Goal: Task Accomplishment & Management: Use online tool/utility

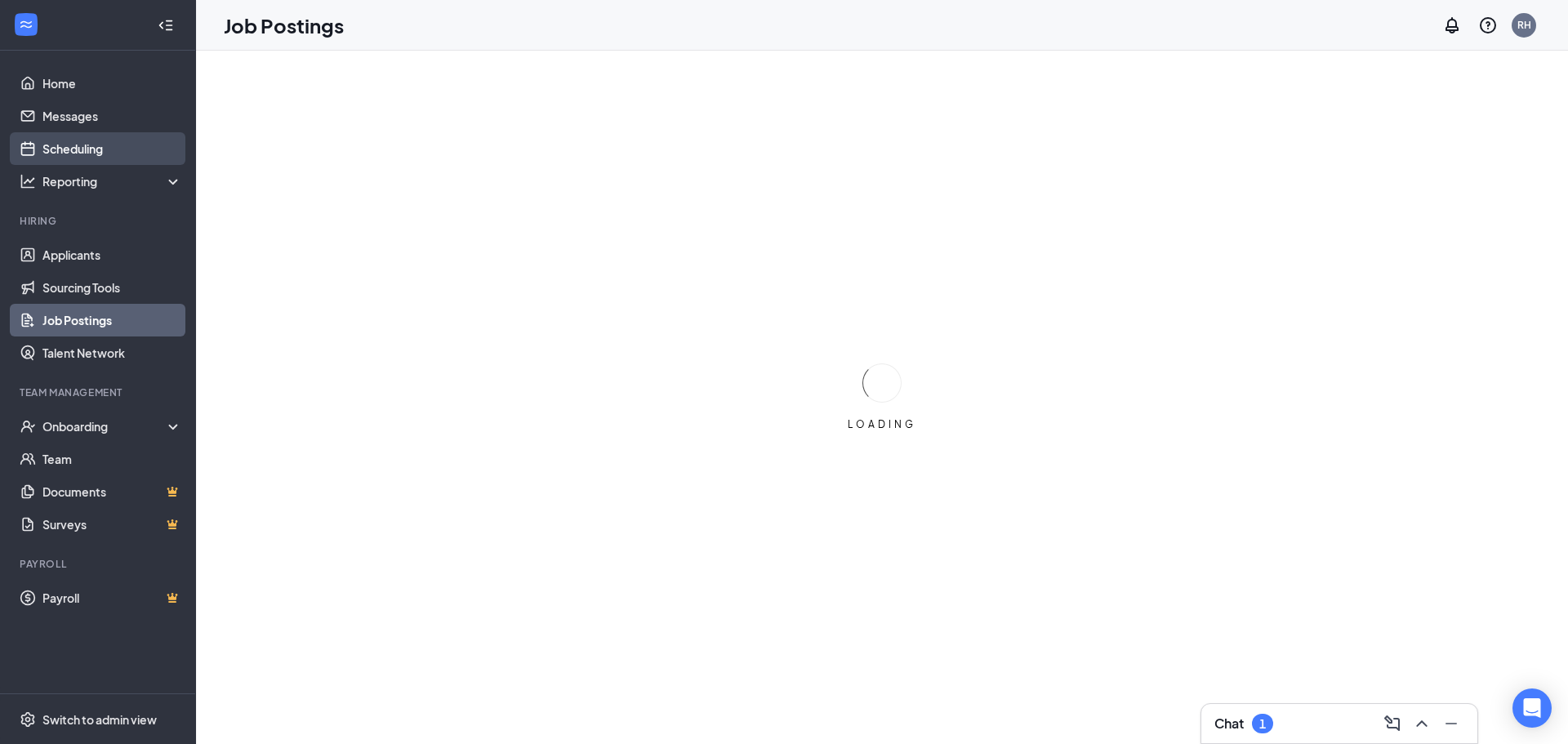
click at [73, 146] on link "Scheduling" at bounding box center [112, 148] width 139 height 32
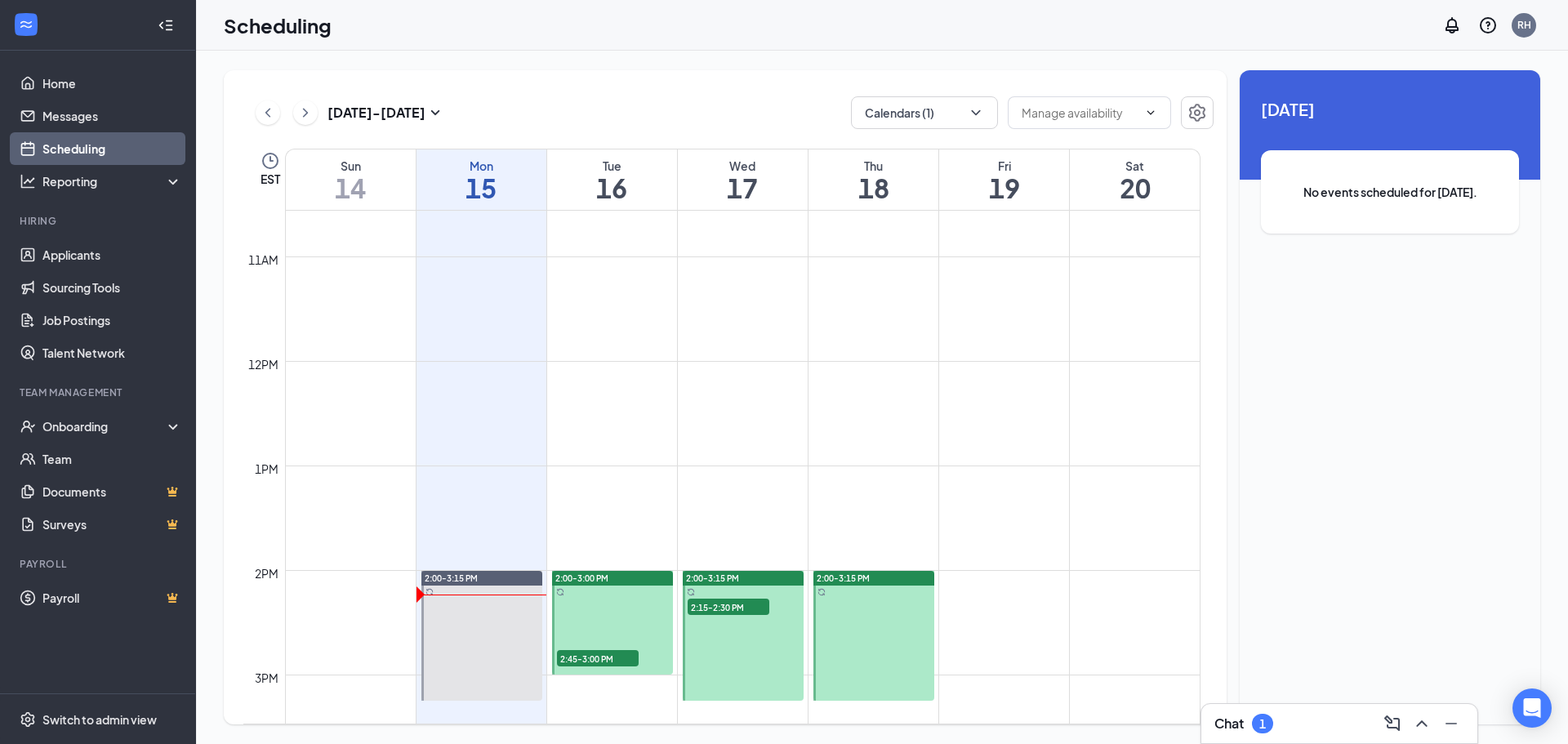
scroll to position [1129, 0]
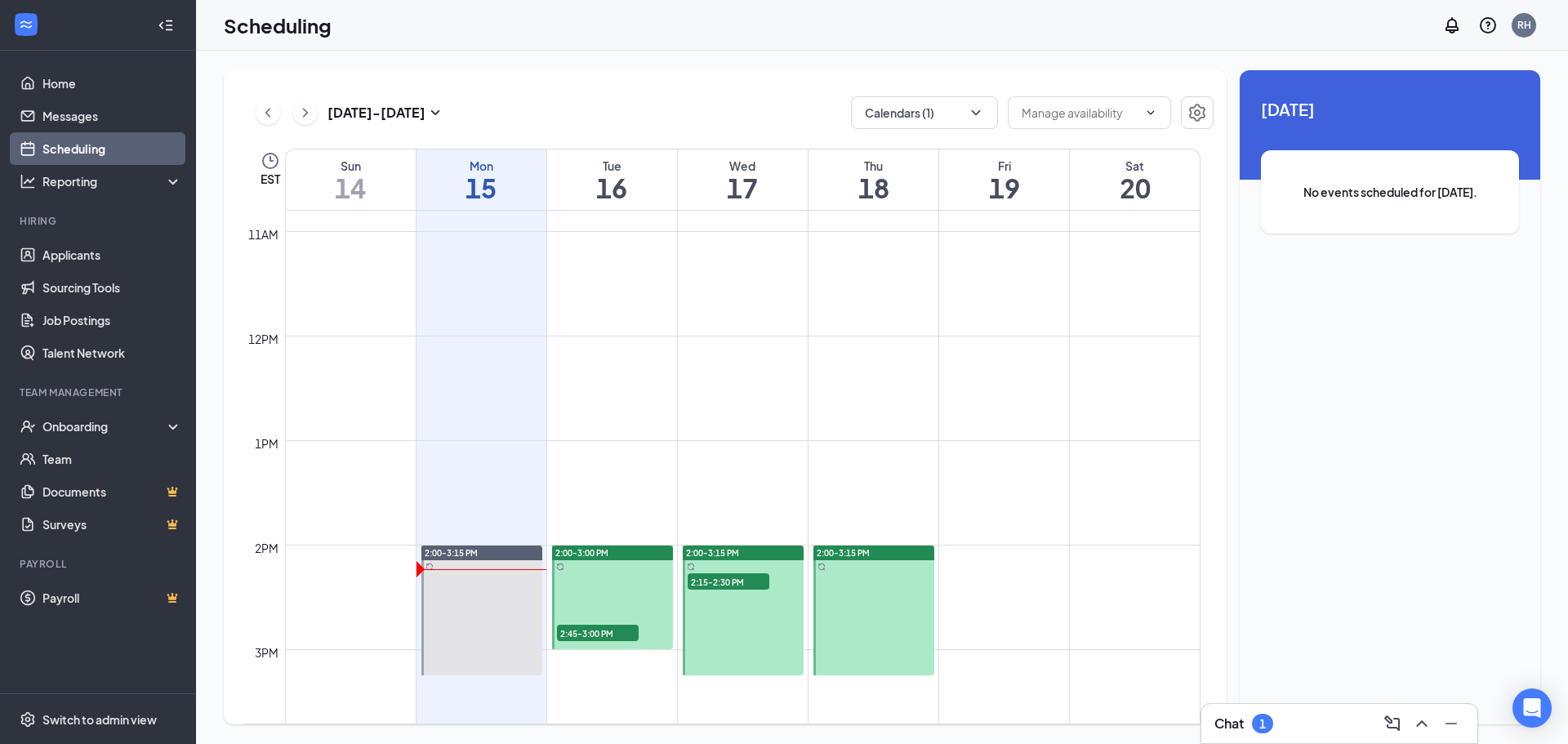
click at [583, 634] on span "2:45-3:00 PM" at bounding box center [598, 633] width 81 height 17
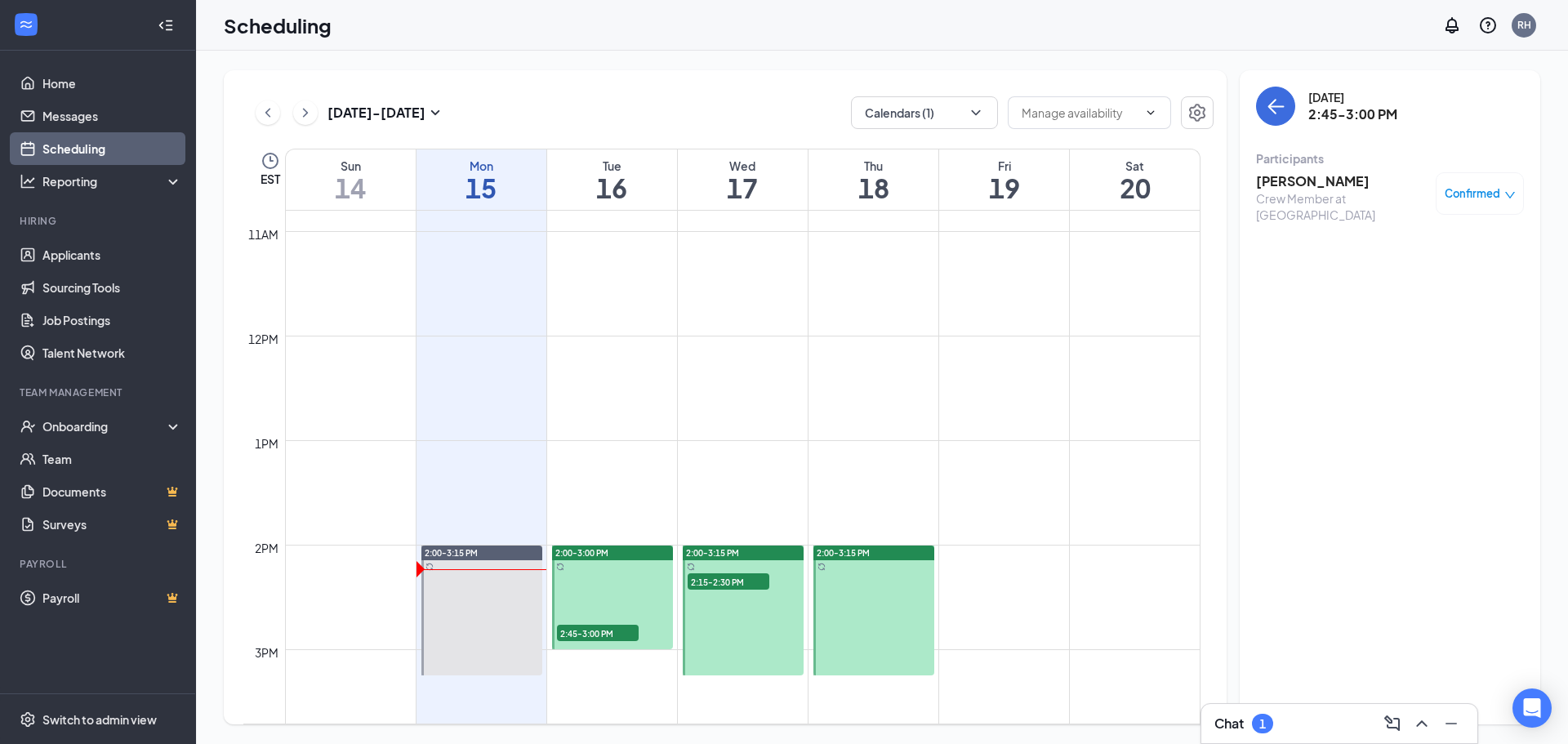
click at [717, 580] on span "2:15-2:30 PM" at bounding box center [728, 581] width 81 height 17
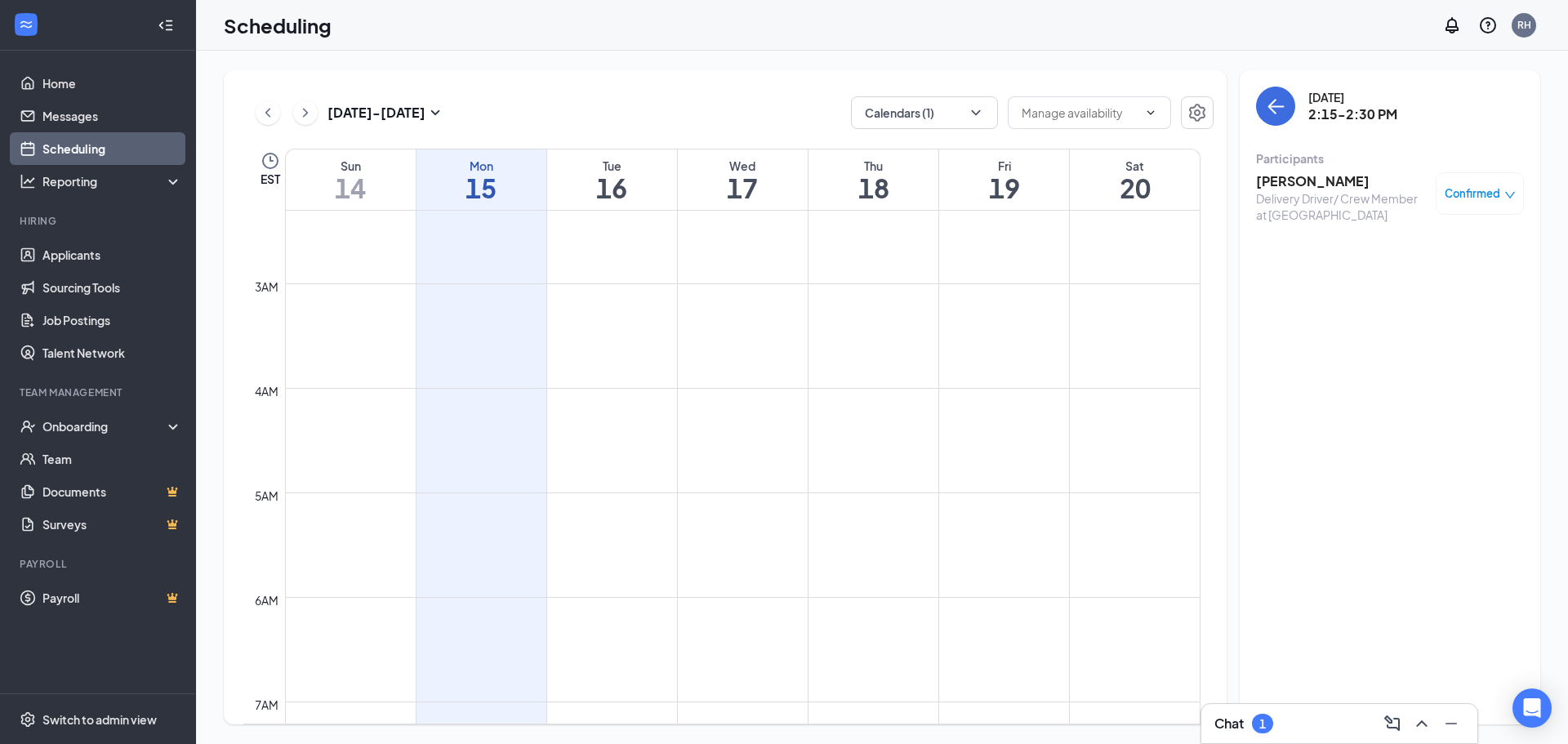
scroll to position [231, 0]
click at [300, 115] on icon "ChevronRight" at bounding box center [305, 113] width 17 height 20
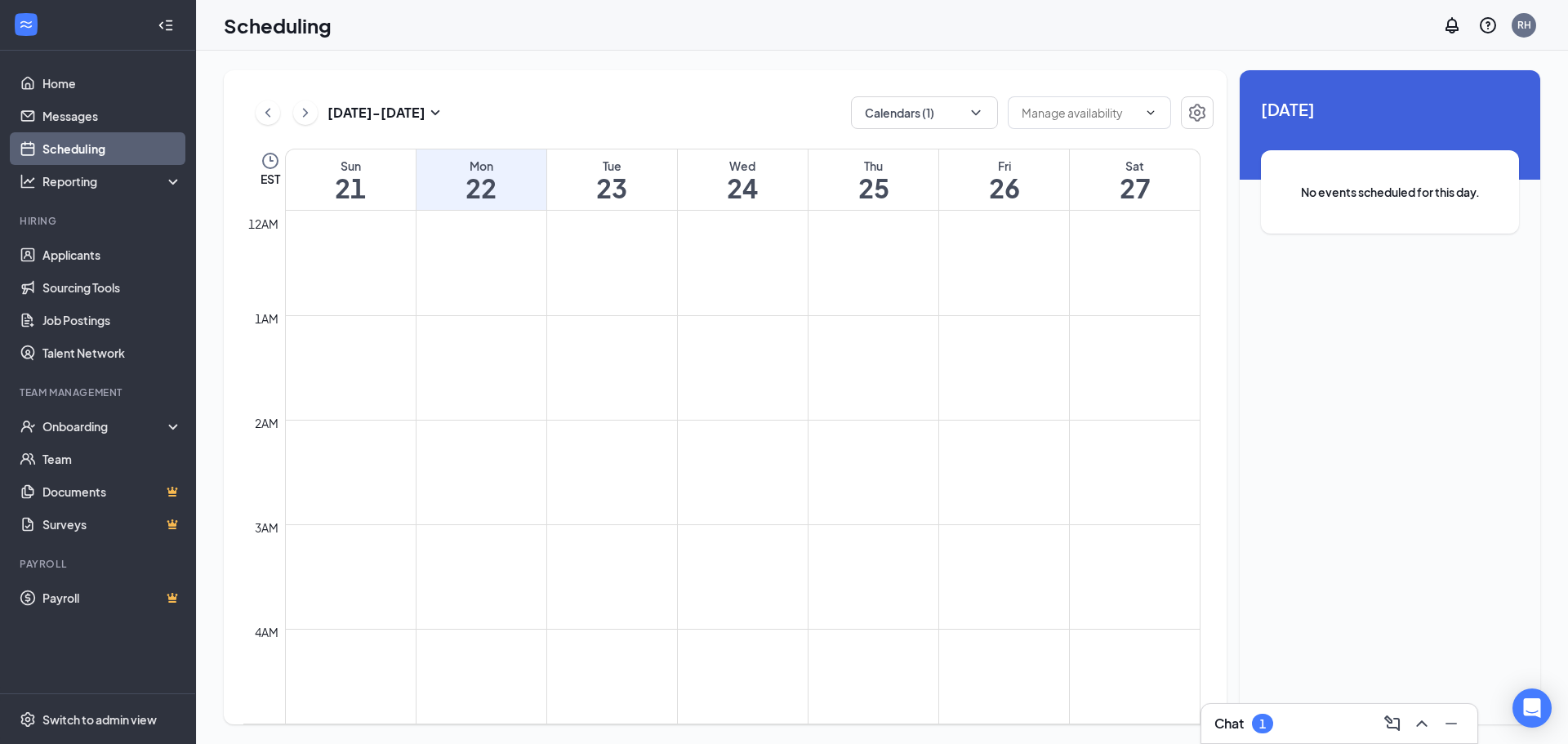
click at [59, 147] on link "Scheduling" at bounding box center [112, 148] width 139 height 32
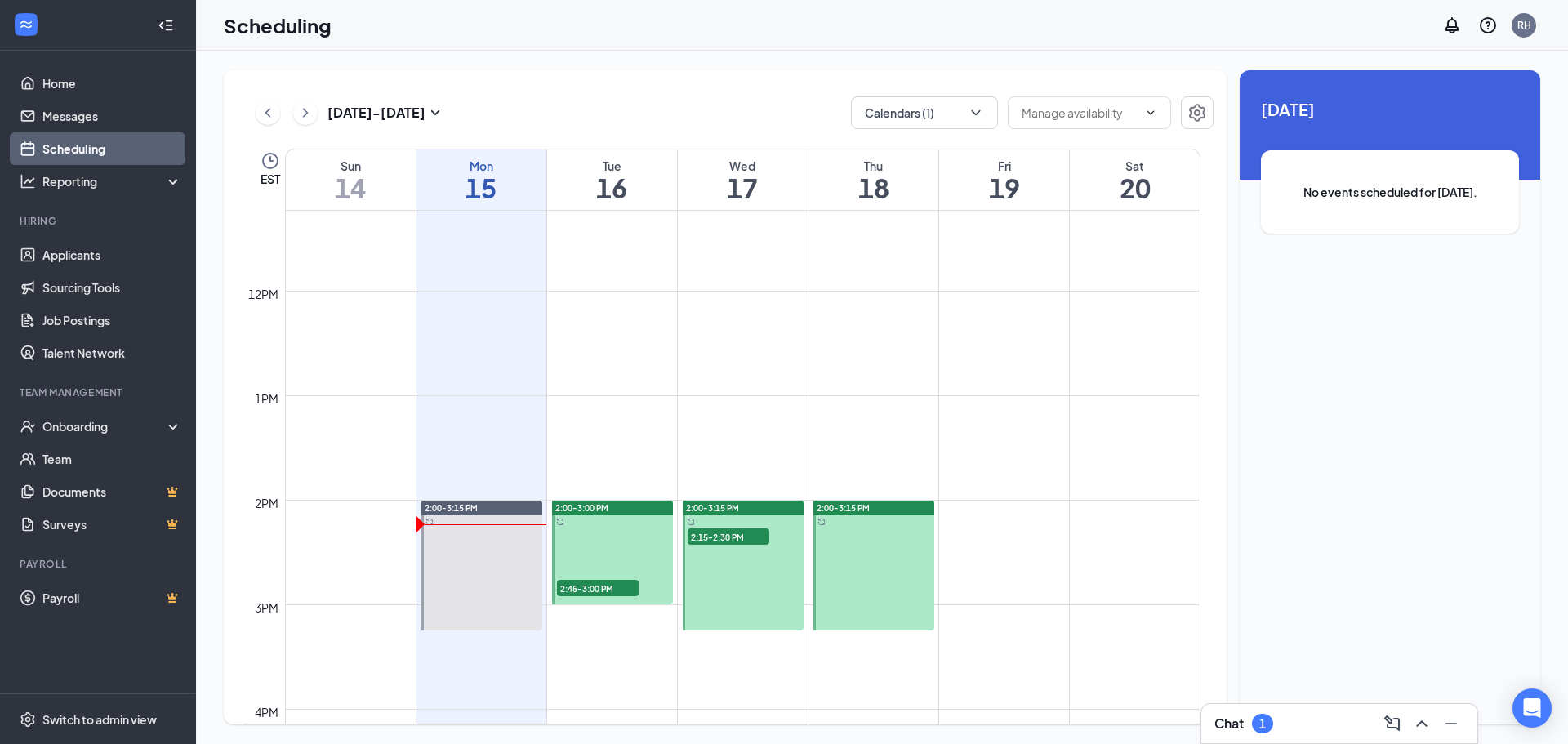
scroll to position [1211, 0]
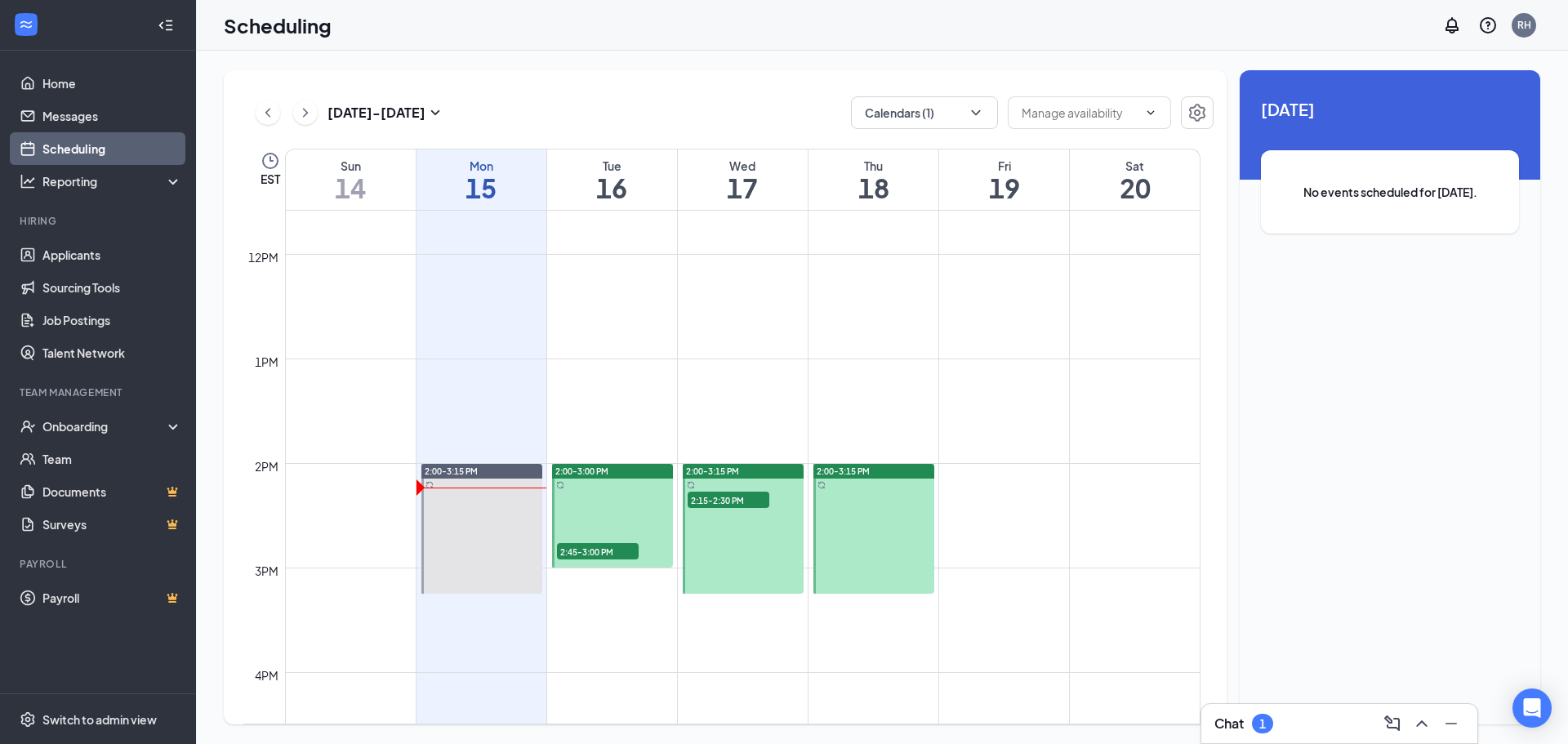
click at [586, 551] on span "2:45-3:00 PM" at bounding box center [598, 551] width 81 height 17
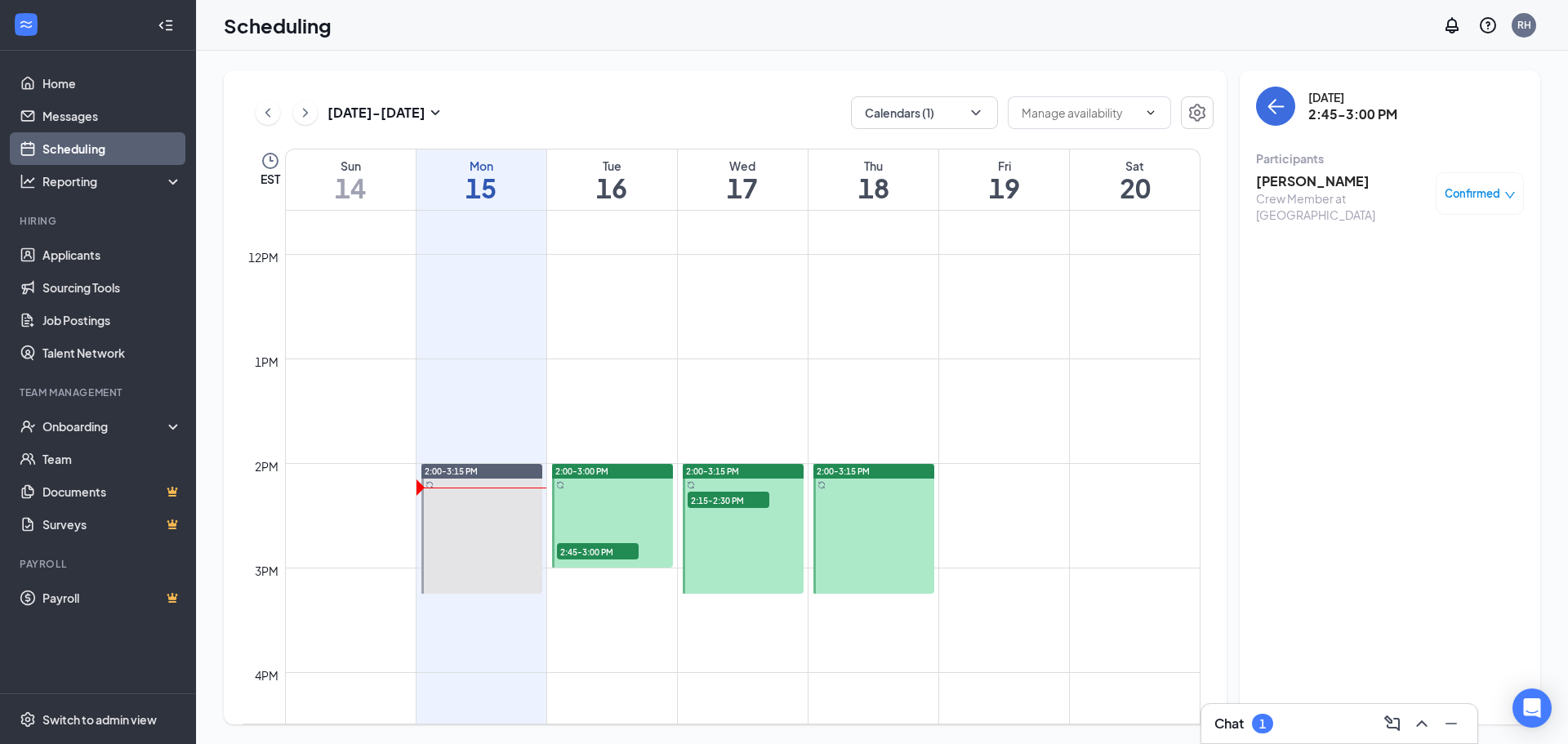
click at [1272, 181] on h3 "[PERSON_NAME]" at bounding box center [1341, 182] width 172 height 18
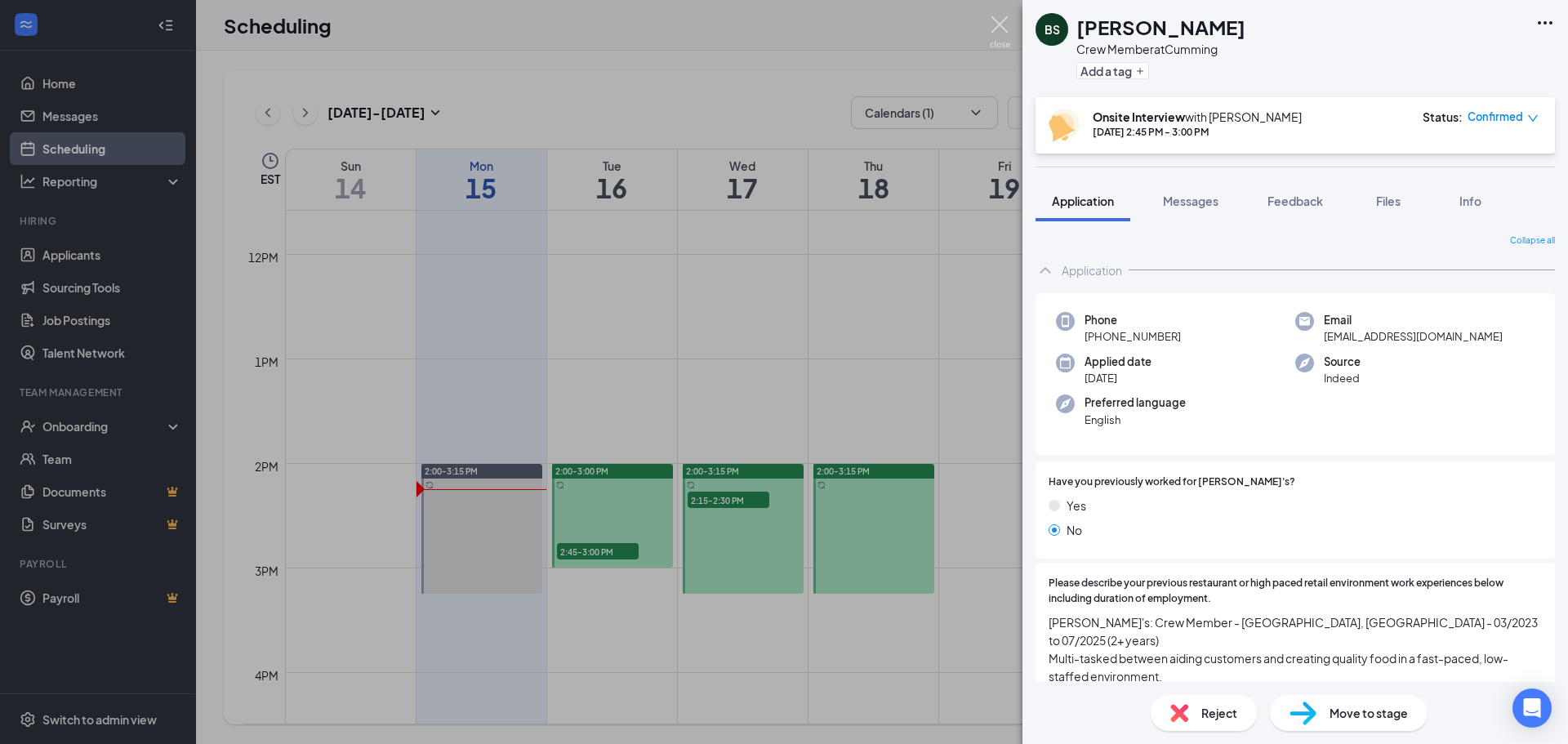
click at [999, 27] on img at bounding box center [999, 32] width 21 height 32
